Goal: Task Accomplishment & Management: Use online tool/utility

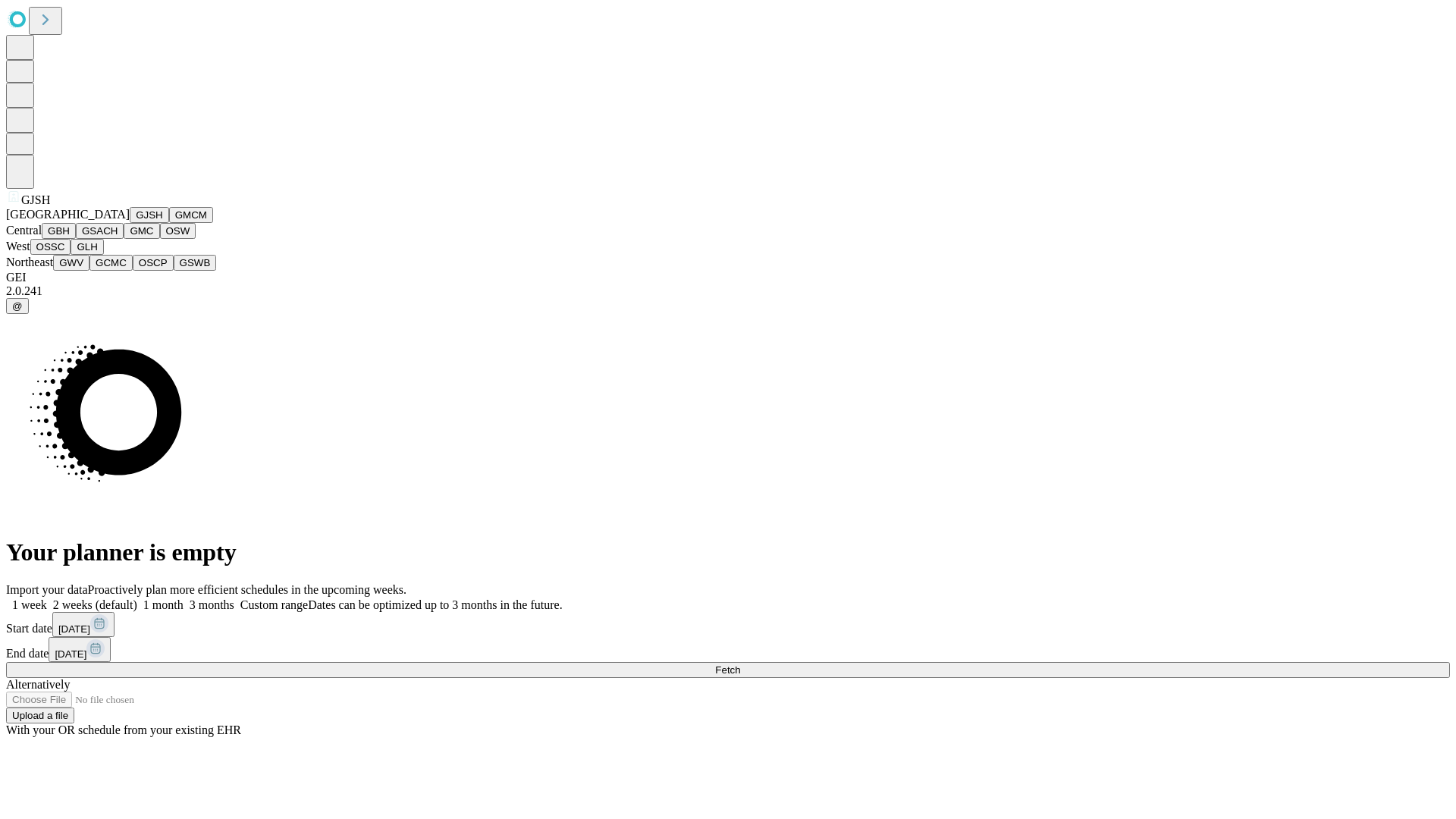
click at [129, 223] on button "GJSH" at bounding box center [148, 215] width 39 height 16
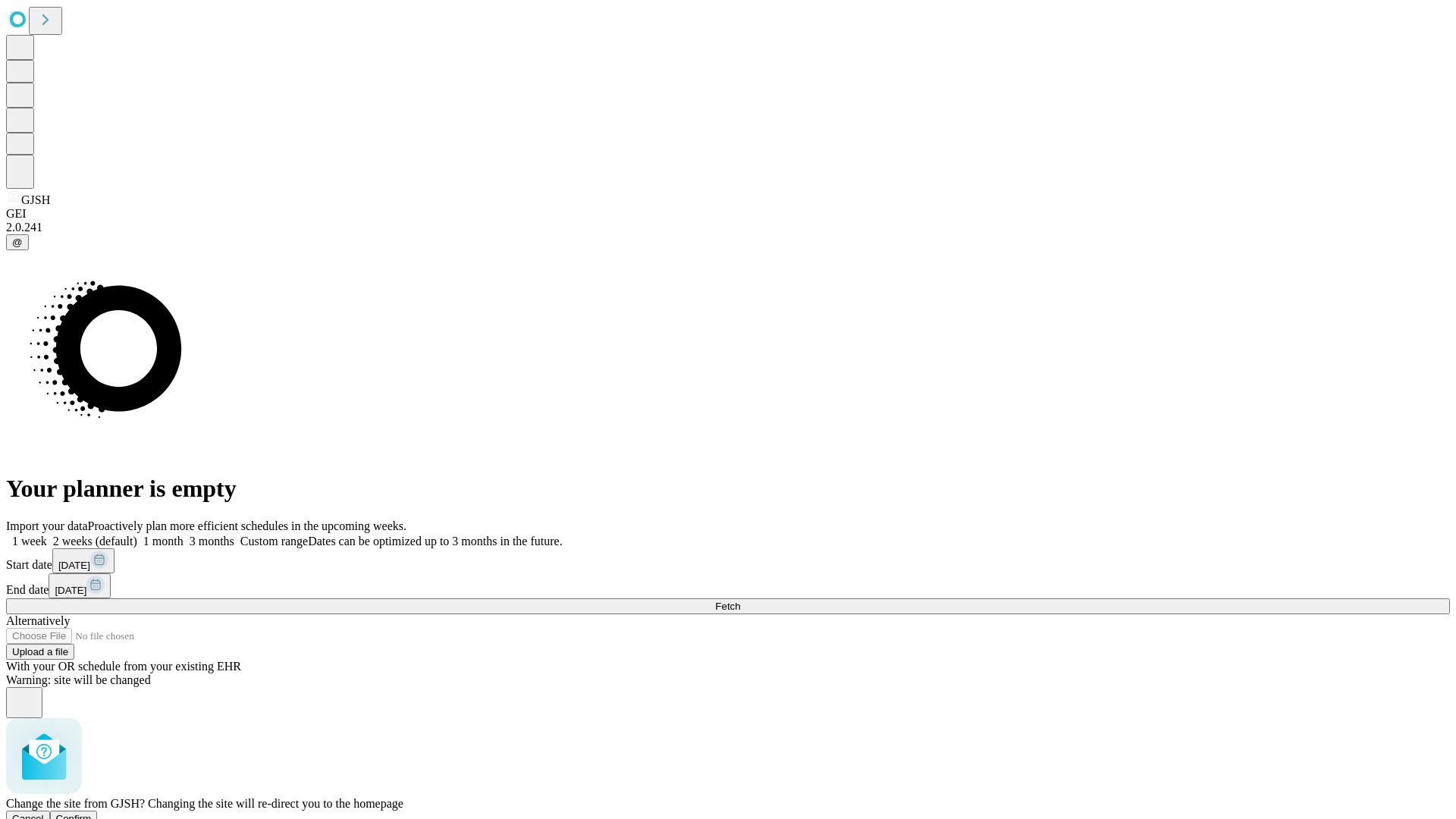
click at [92, 813] on span "Confirm" at bounding box center [73, 818] width 36 height 11
click at [137, 535] on label "2 weeks (default)" at bounding box center [92, 541] width 90 height 13
click at [740, 600] on span "Fetch" at bounding box center [727, 606] width 25 height 11
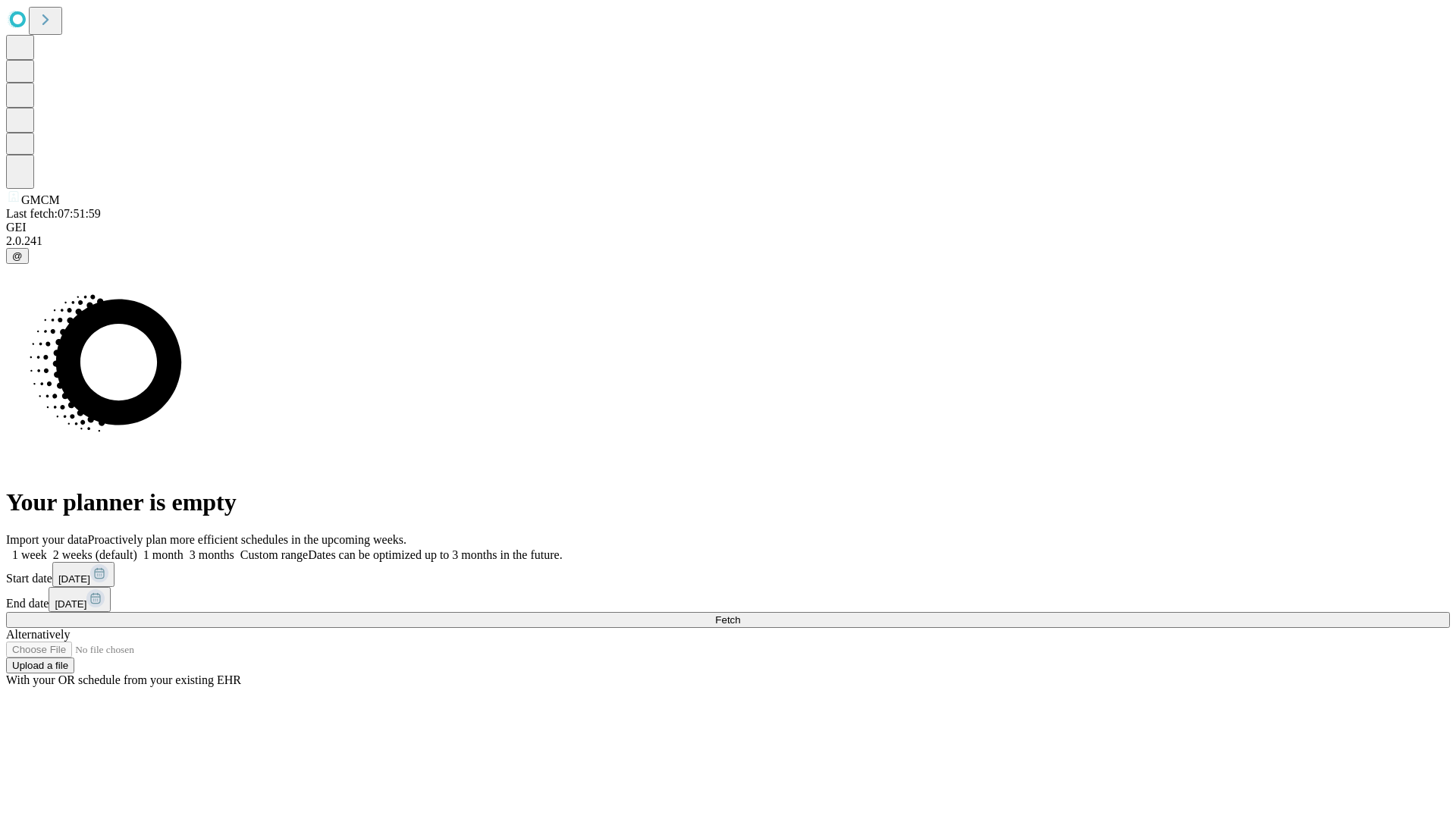
click at [137, 548] on label "2 weeks (default)" at bounding box center [92, 555] width 90 height 13
click at [740, 614] on span "Fetch" at bounding box center [727, 619] width 25 height 11
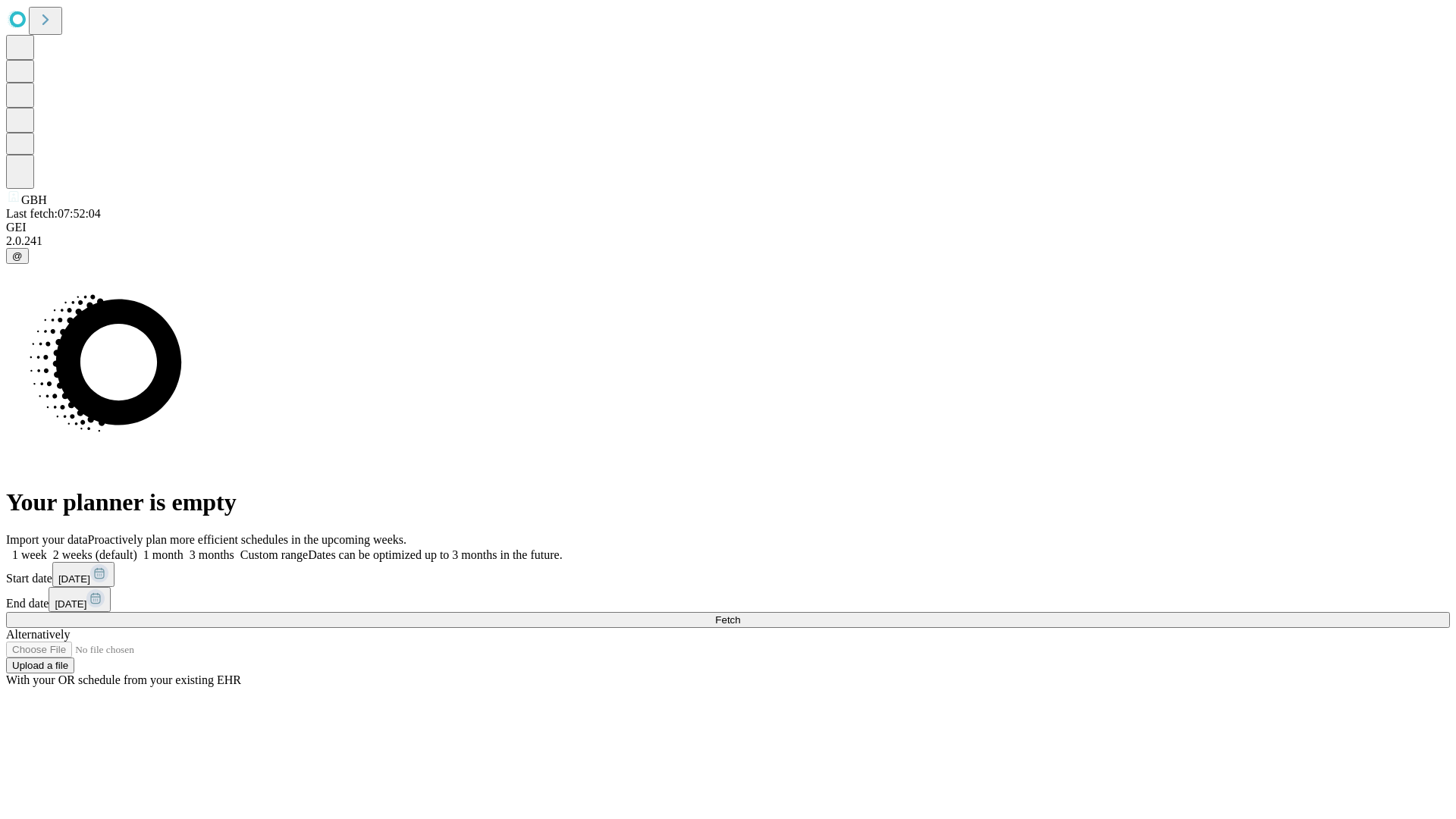
click at [137, 548] on label "2 weeks (default)" at bounding box center [92, 555] width 90 height 13
click at [740, 614] on span "Fetch" at bounding box center [727, 619] width 25 height 11
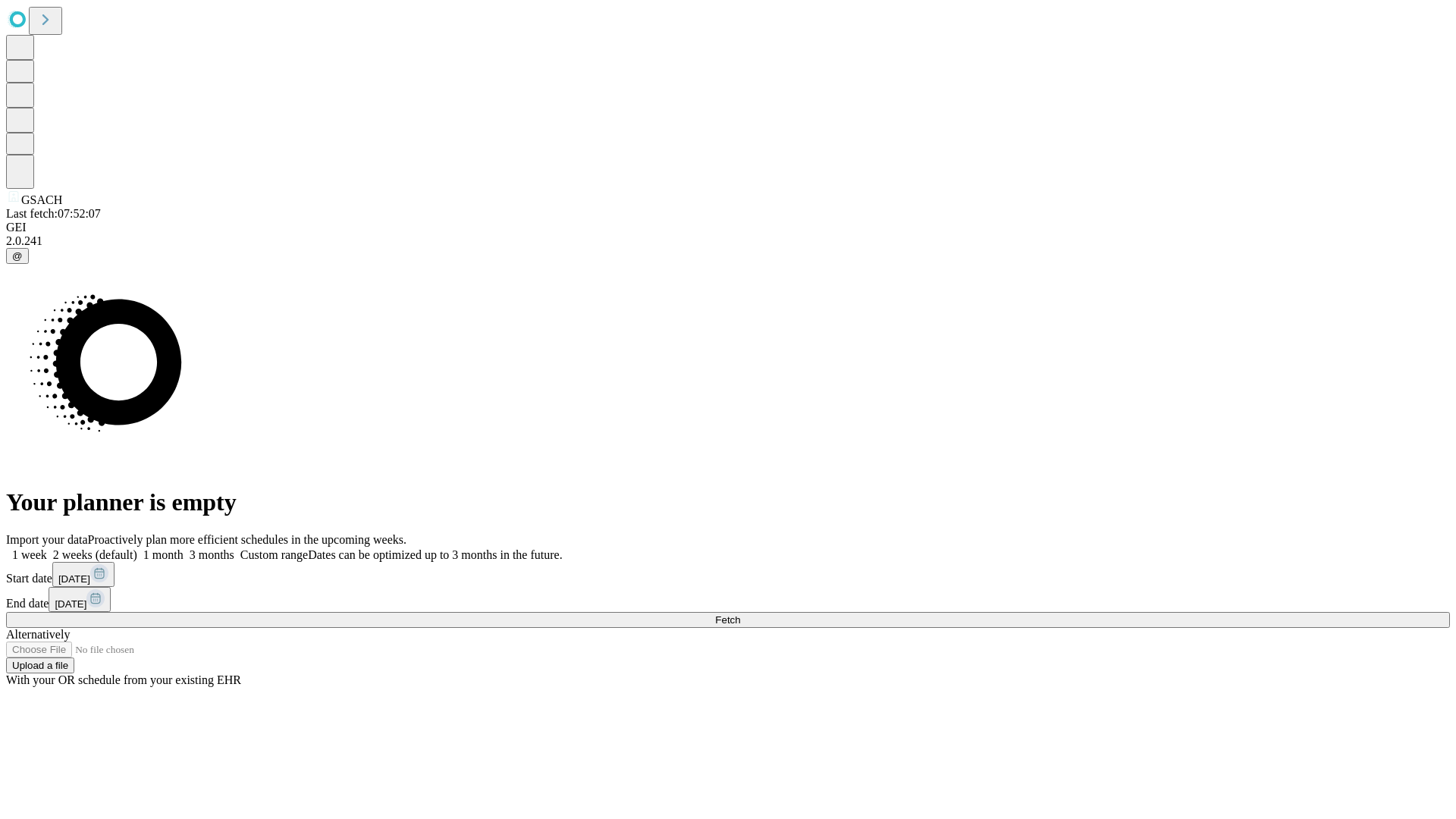
click at [137, 548] on label "2 weeks (default)" at bounding box center [92, 555] width 90 height 13
click at [740, 614] on span "Fetch" at bounding box center [727, 619] width 25 height 11
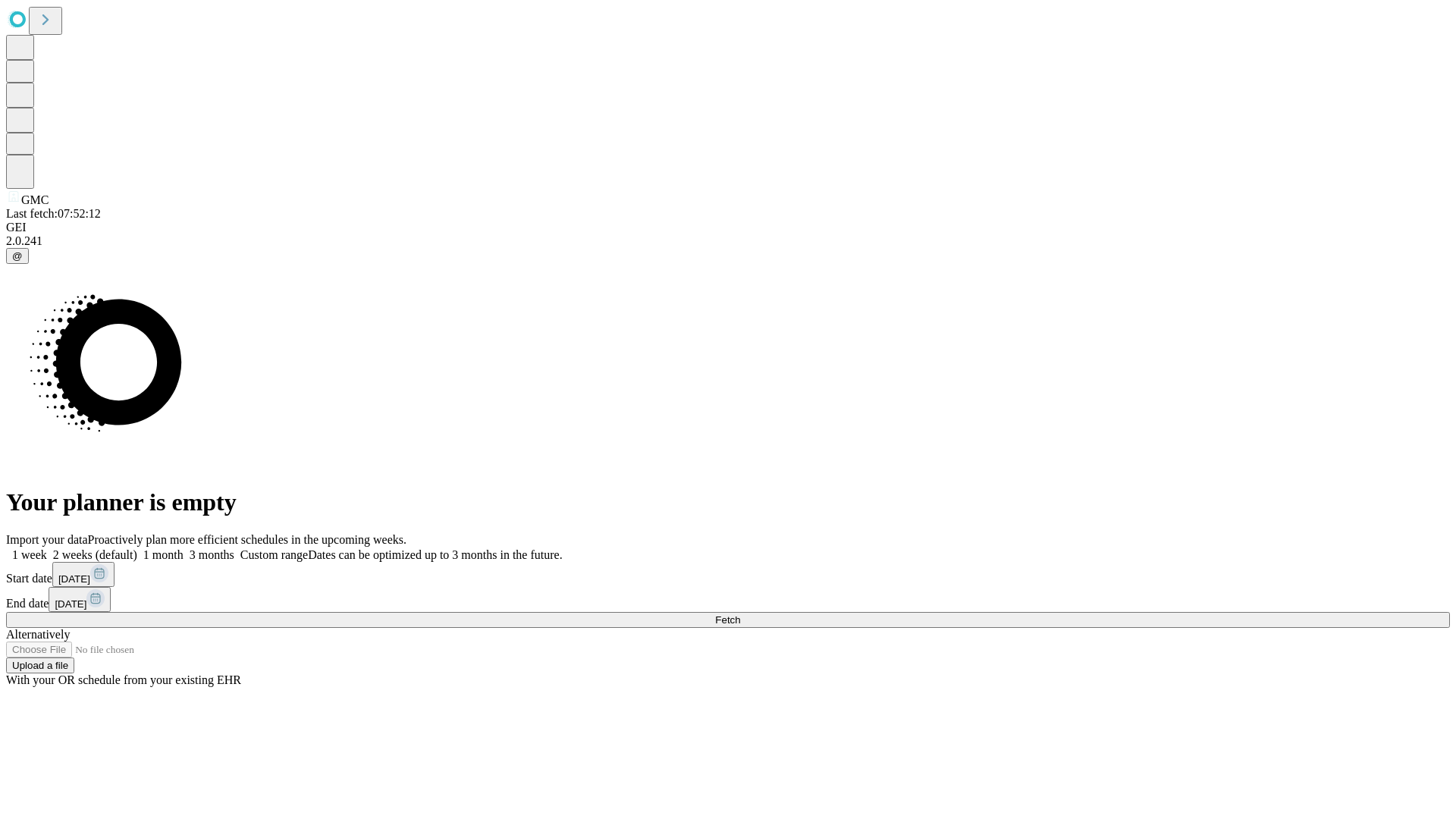
click at [137, 548] on label "2 weeks (default)" at bounding box center [92, 555] width 90 height 13
click at [740, 614] on span "Fetch" at bounding box center [727, 619] width 25 height 11
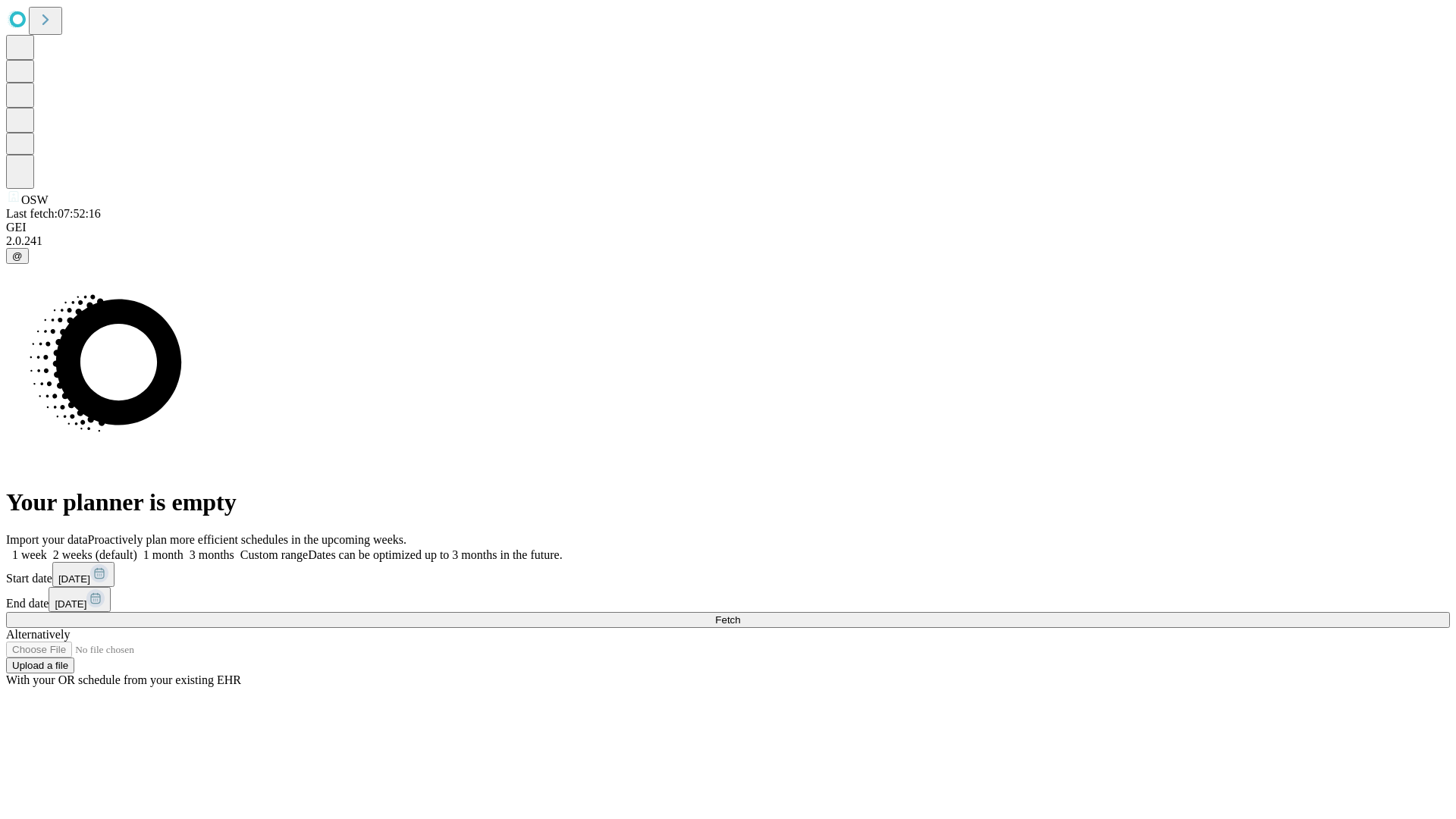
click at [740, 614] on span "Fetch" at bounding box center [727, 619] width 25 height 11
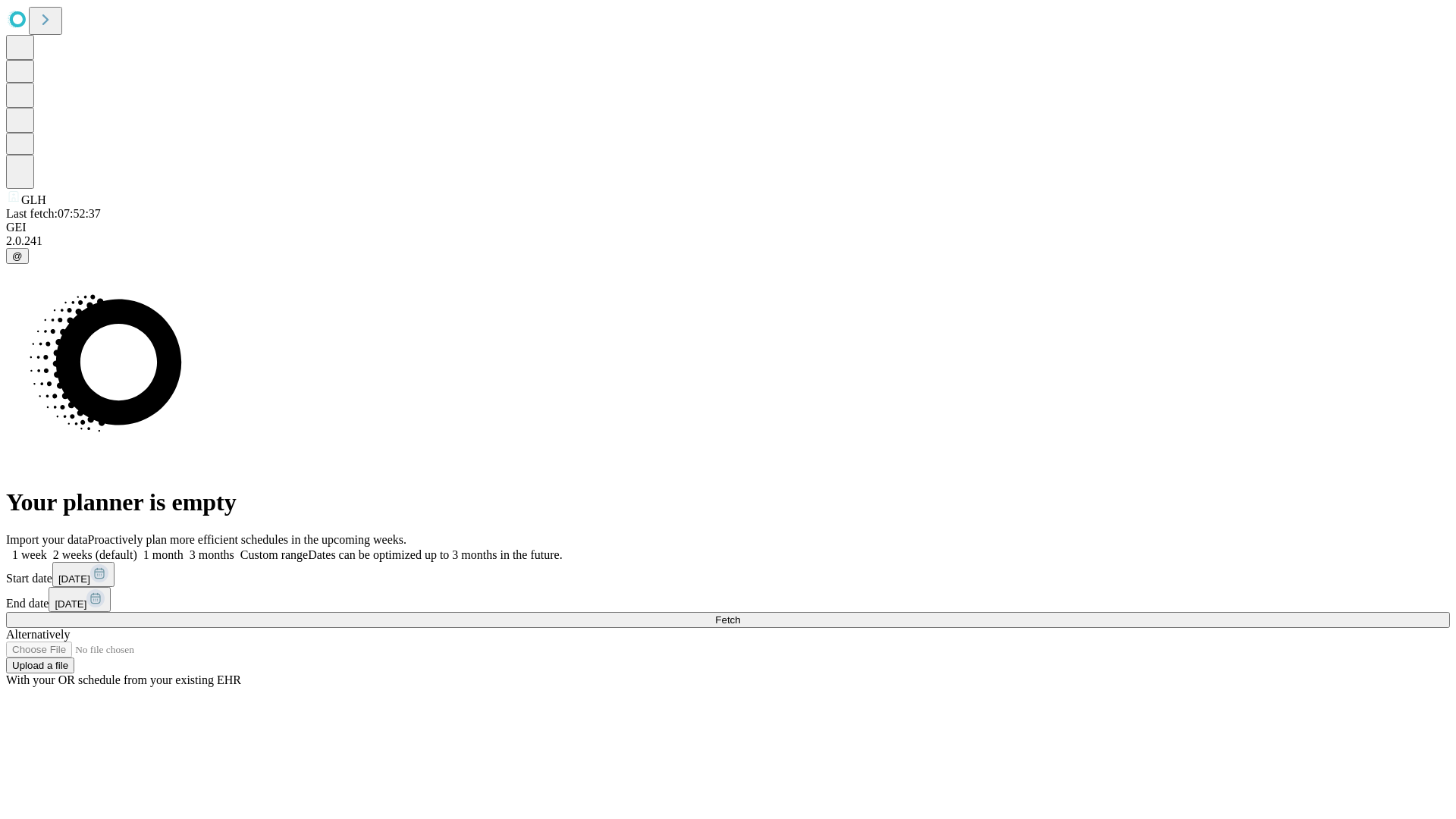
click at [137, 548] on label "2 weeks (default)" at bounding box center [92, 555] width 90 height 13
click at [740, 614] on span "Fetch" at bounding box center [727, 619] width 25 height 11
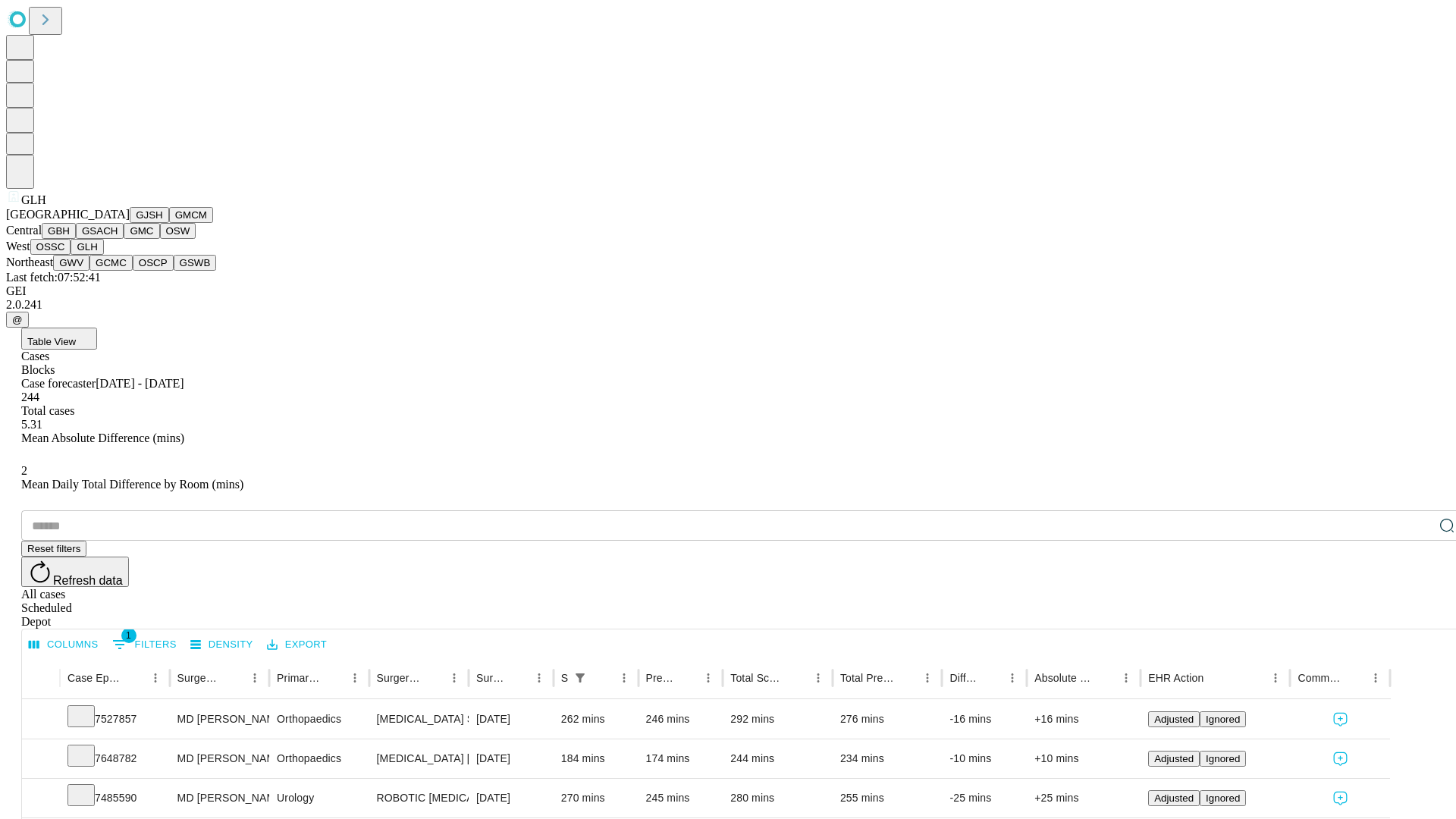
click at [89, 271] on button "GWV" at bounding box center [71, 263] width 37 height 16
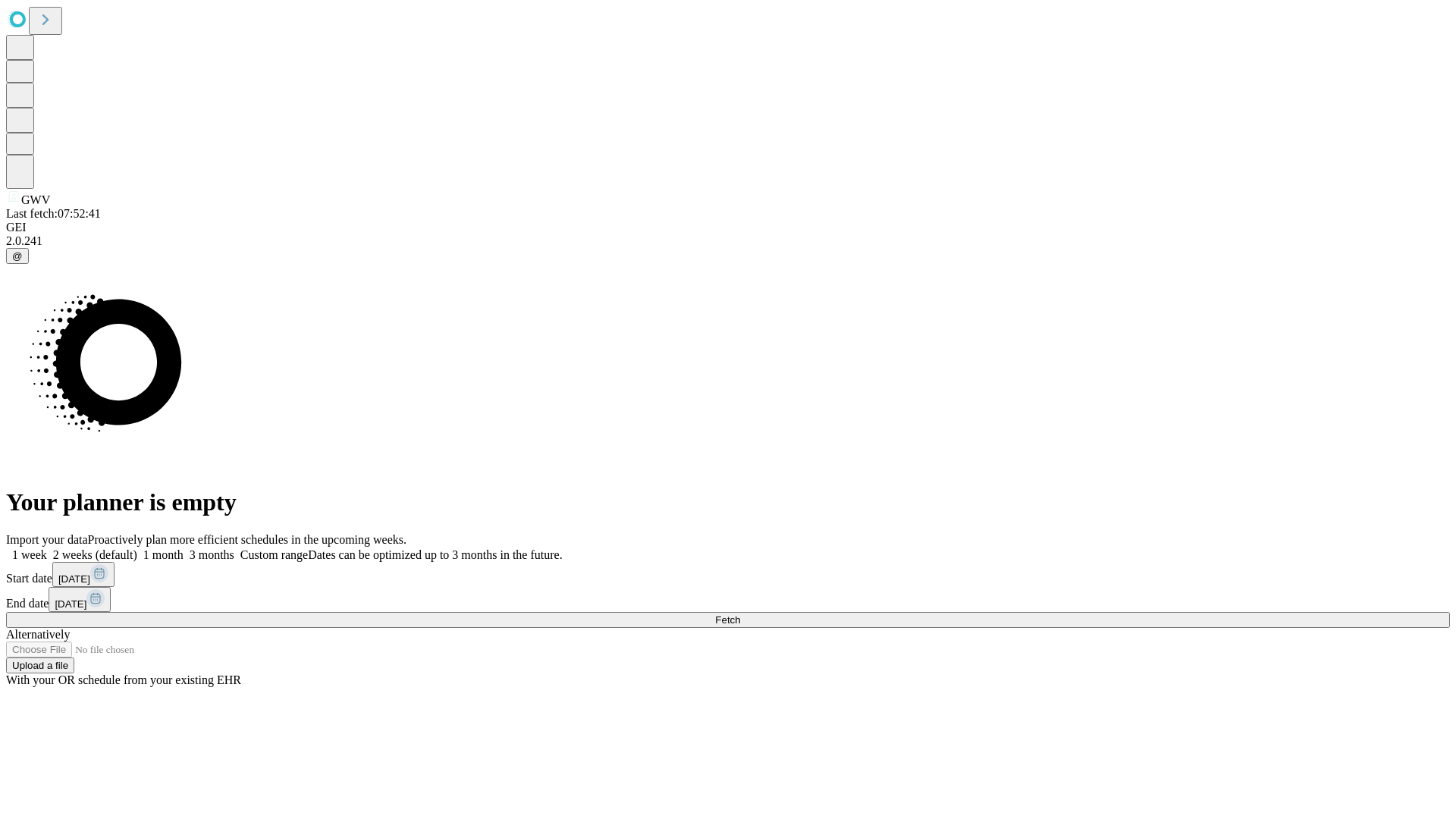
click at [137, 548] on label "2 weeks (default)" at bounding box center [92, 555] width 90 height 13
click at [740, 614] on span "Fetch" at bounding box center [727, 619] width 25 height 11
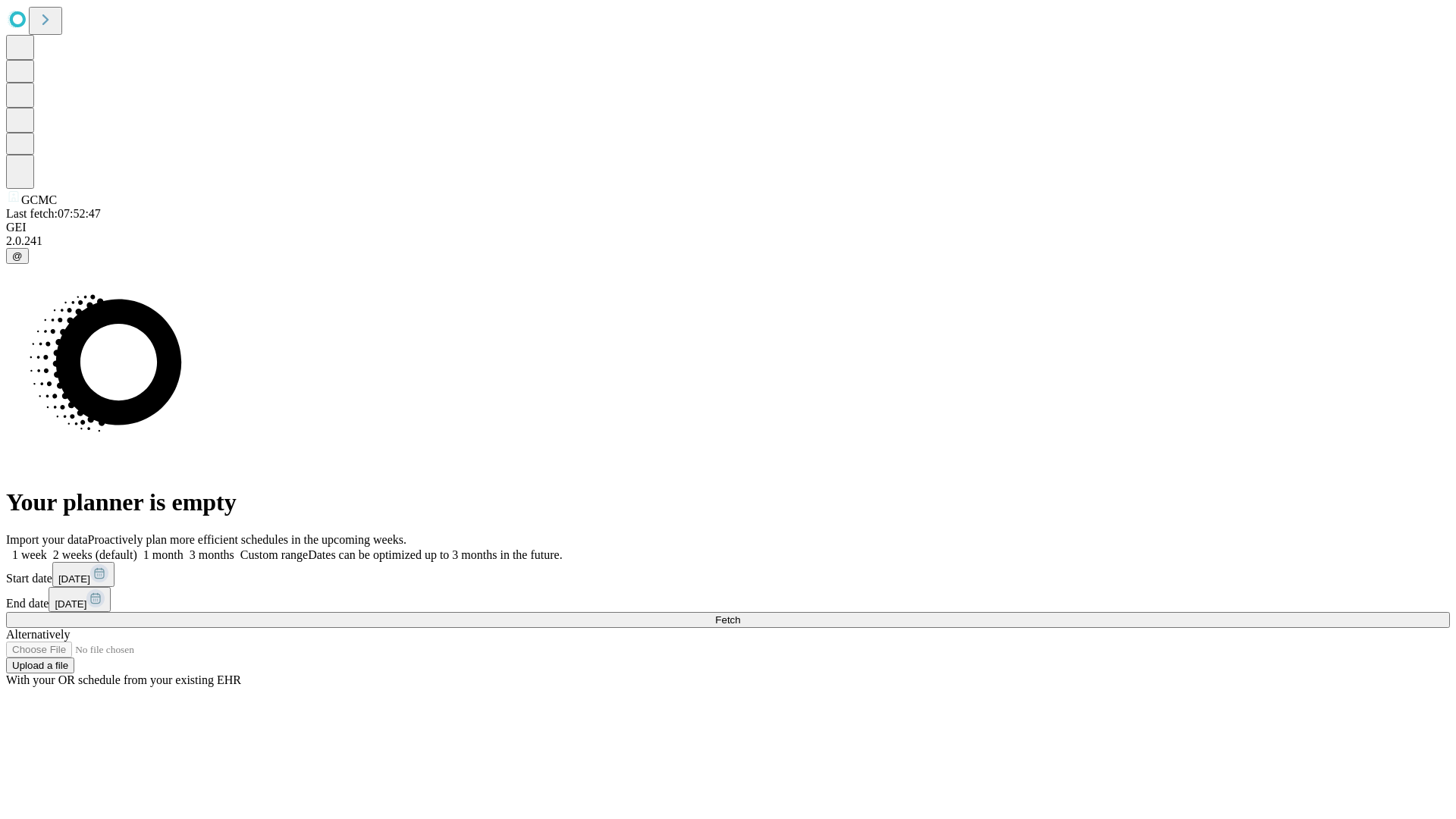
click at [740, 614] on span "Fetch" at bounding box center [727, 619] width 25 height 11
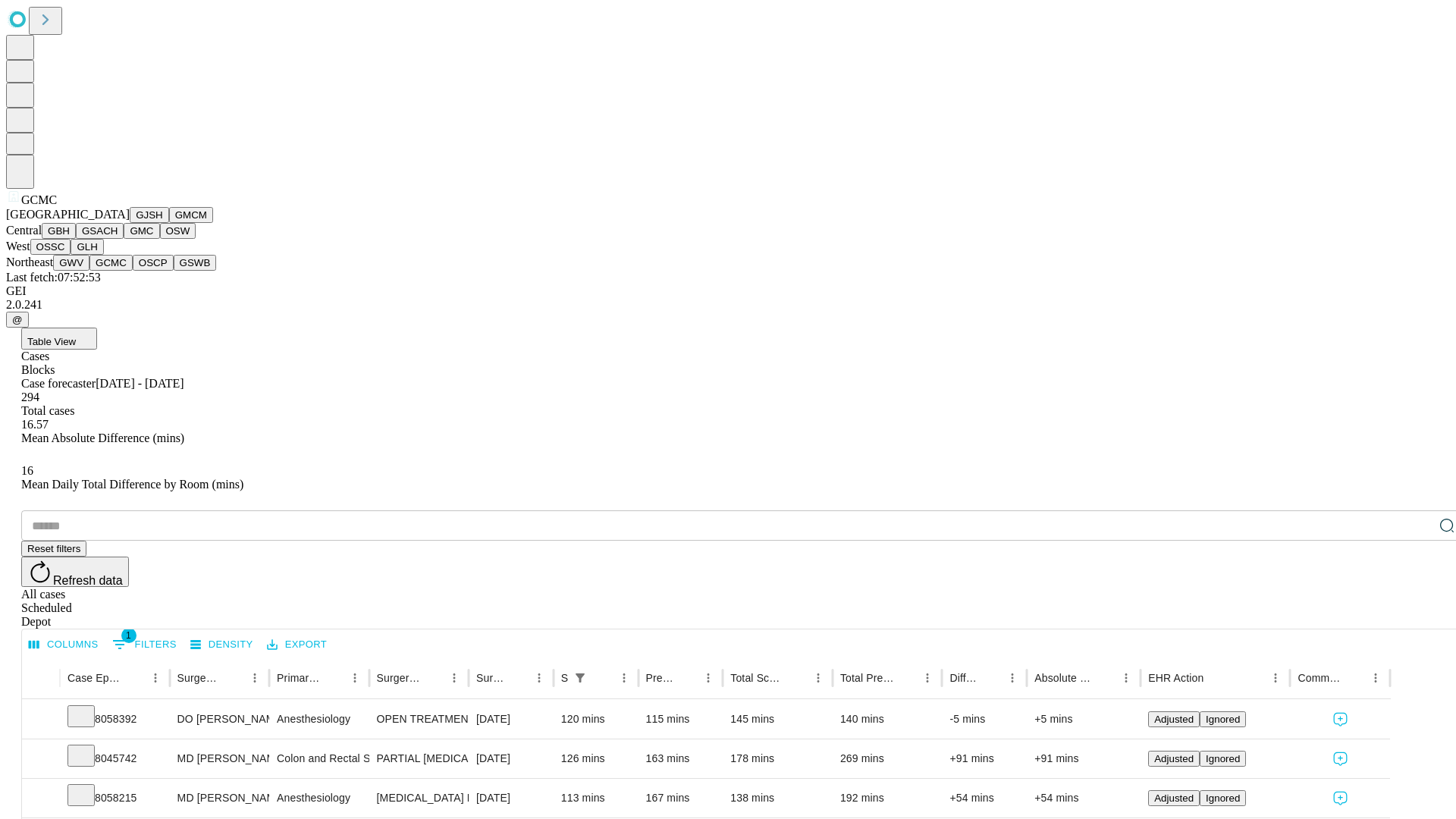
click at [133, 271] on button "OSCP" at bounding box center [152, 263] width 41 height 16
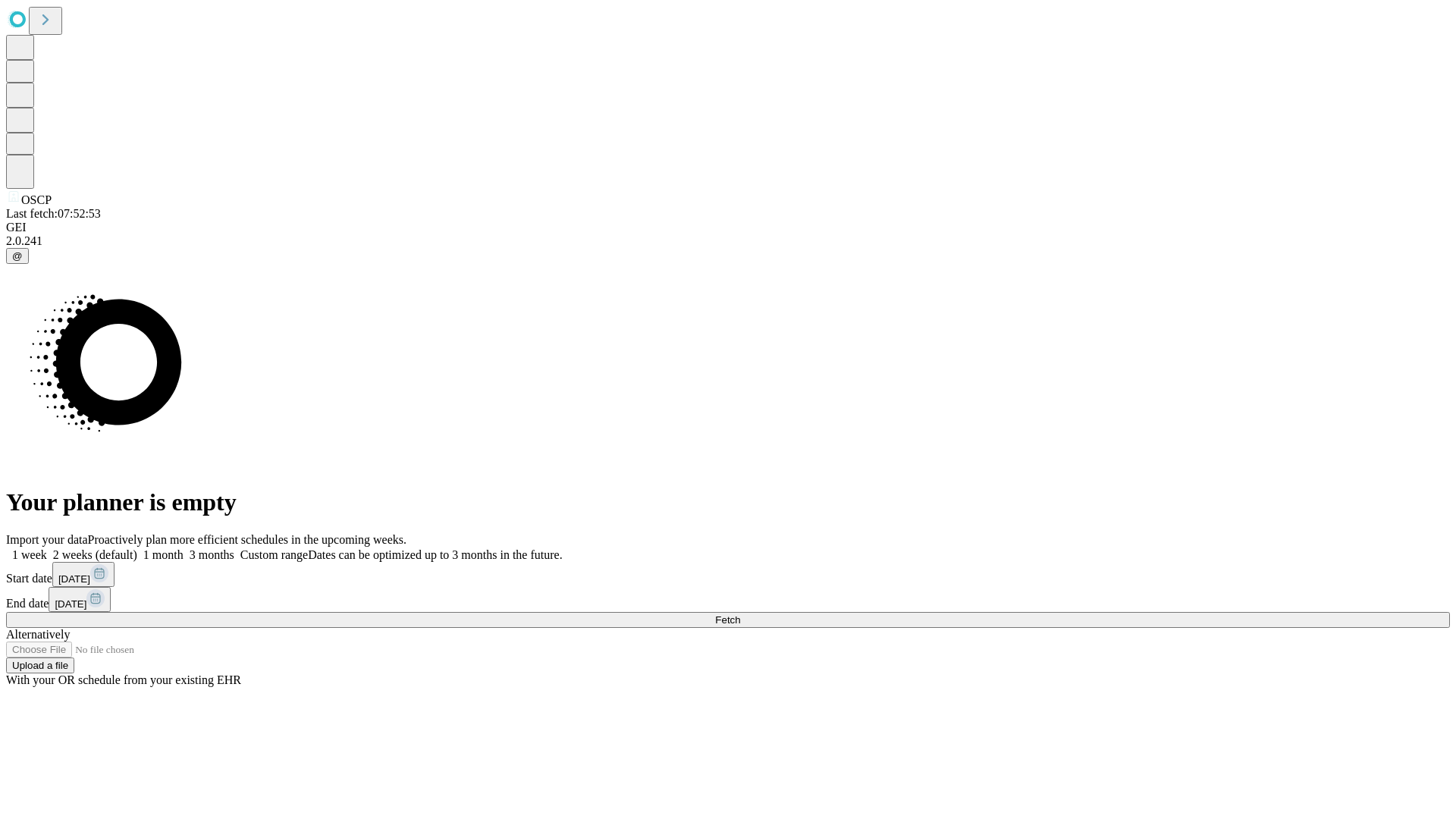
click at [137, 548] on label "2 weeks (default)" at bounding box center [92, 555] width 90 height 13
click at [740, 614] on span "Fetch" at bounding box center [727, 619] width 25 height 11
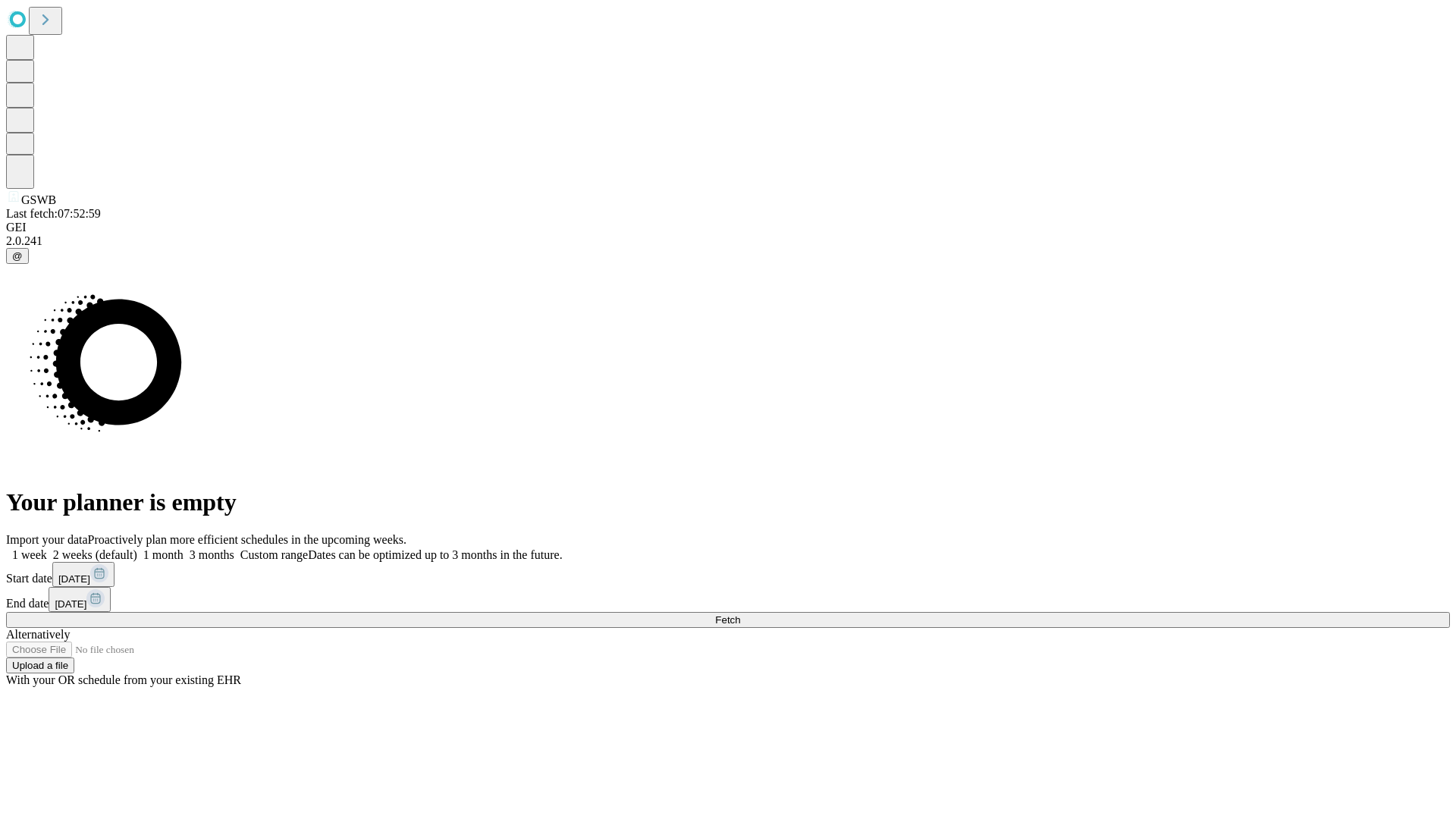
click at [137, 548] on label "2 weeks (default)" at bounding box center [92, 555] width 90 height 13
click at [740, 614] on span "Fetch" at bounding box center [727, 619] width 25 height 11
